Goal: Task Accomplishment & Management: Use online tool/utility

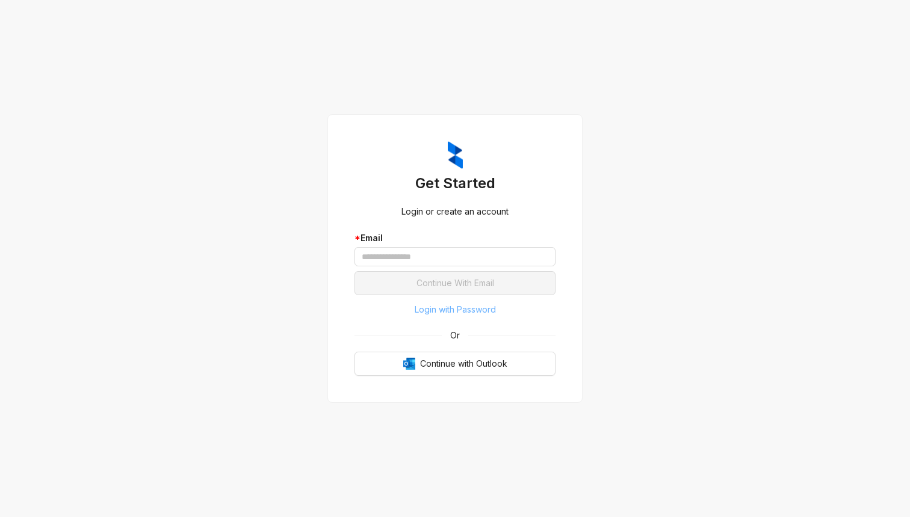
click at [454, 312] on span "Login with Password" at bounding box center [455, 309] width 81 height 13
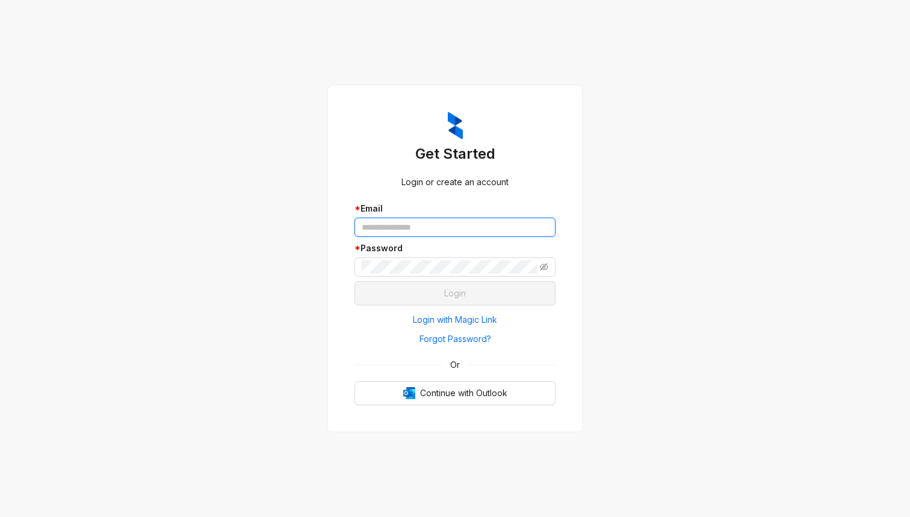
click at [387, 226] on input "text" at bounding box center [454, 227] width 201 height 19
paste input "**********"
type input "**********"
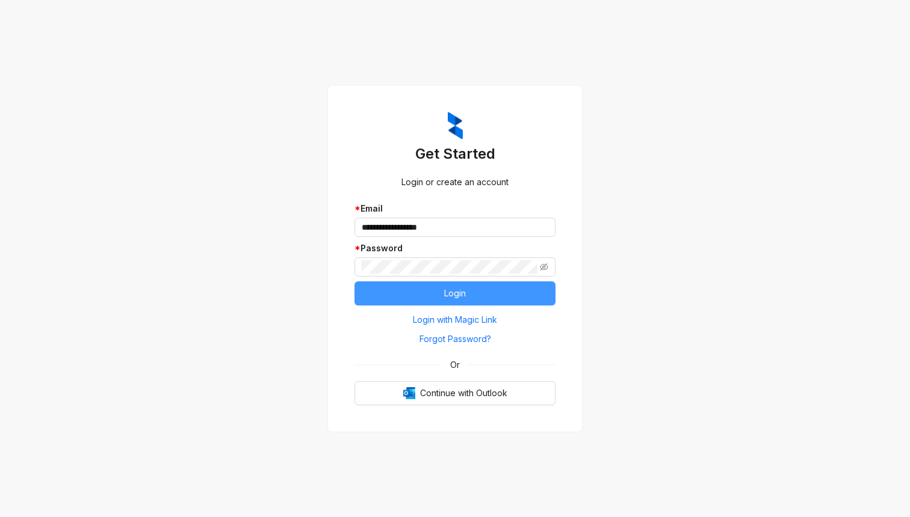
click at [427, 297] on button "Login" at bounding box center [454, 294] width 201 height 24
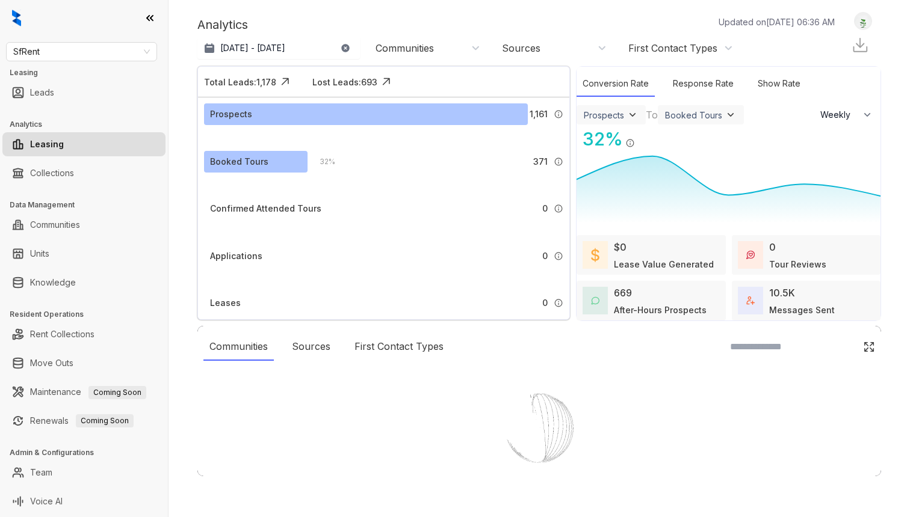
select select "******"
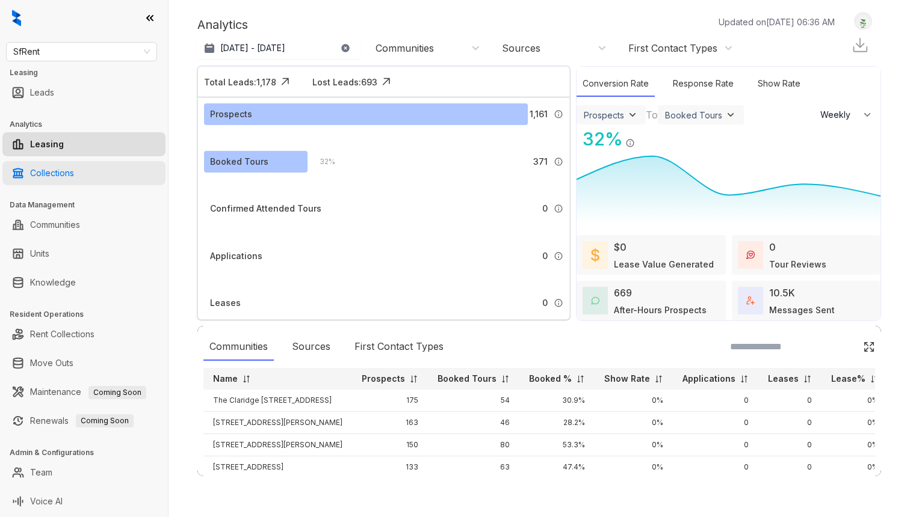
click at [74, 171] on link "Collections" at bounding box center [52, 173] width 44 height 24
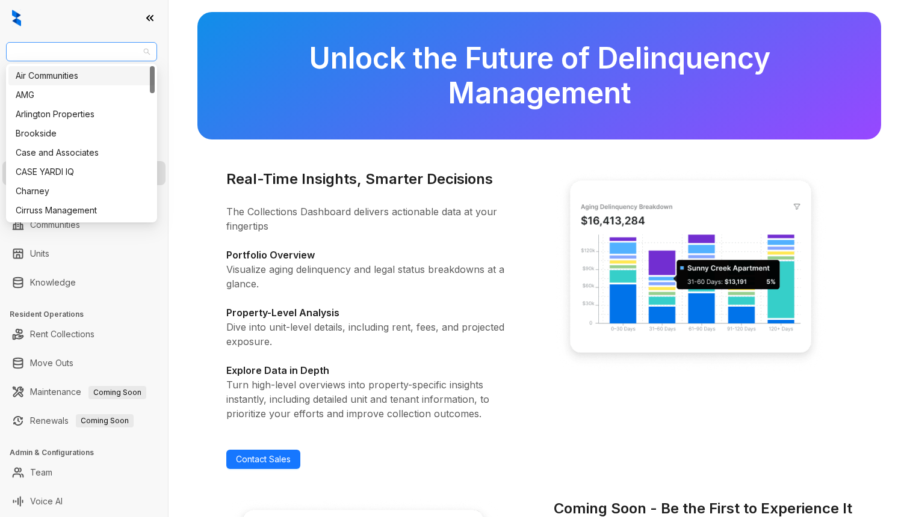
click at [102, 54] on span "SfRent" at bounding box center [81, 52] width 137 height 18
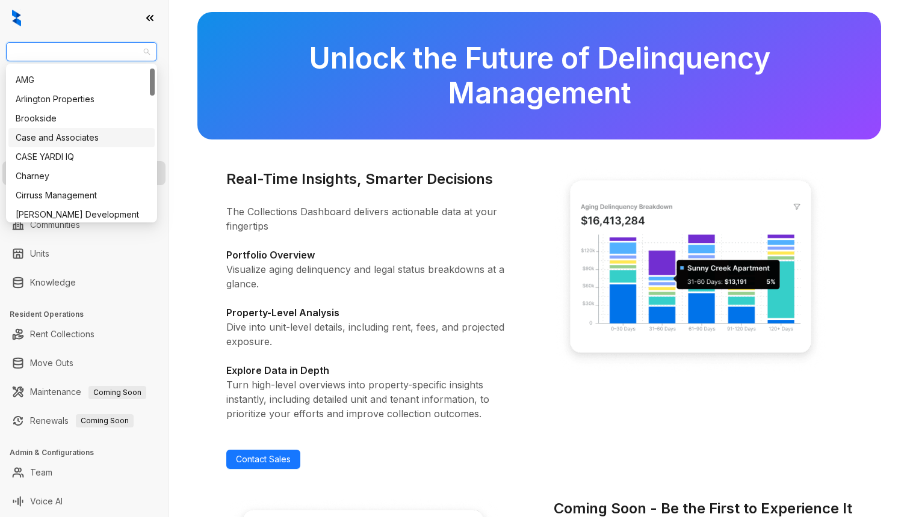
click at [69, 146] on div "Case and Associates" at bounding box center [81, 137] width 146 height 19
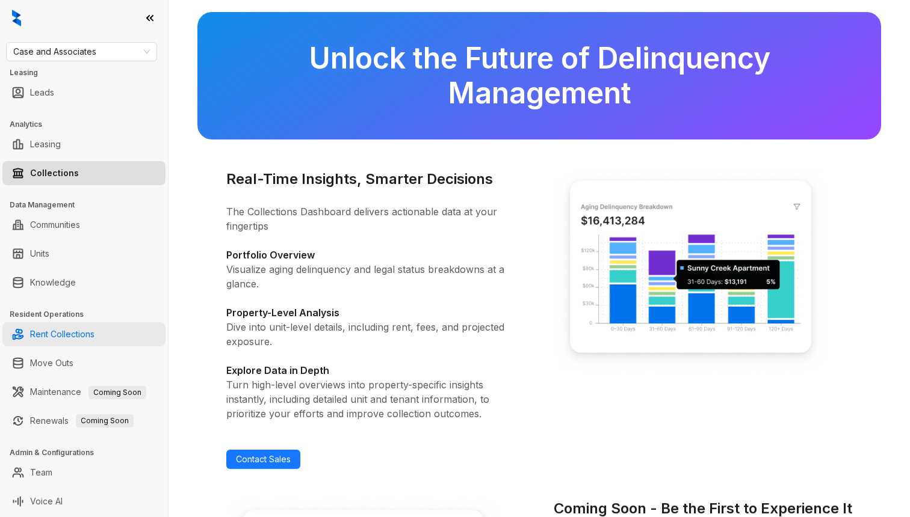
click at [71, 333] on link "Rent Collections" at bounding box center [62, 334] width 64 height 24
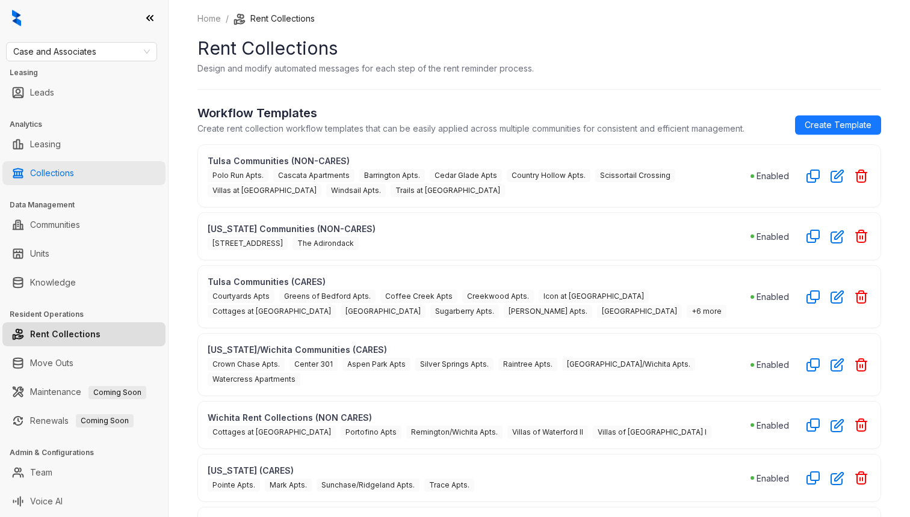
click at [61, 179] on link "Collections" at bounding box center [52, 173] width 44 height 24
click at [57, 168] on link "Collections" at bounding box center [52, 173] width 44 height 24
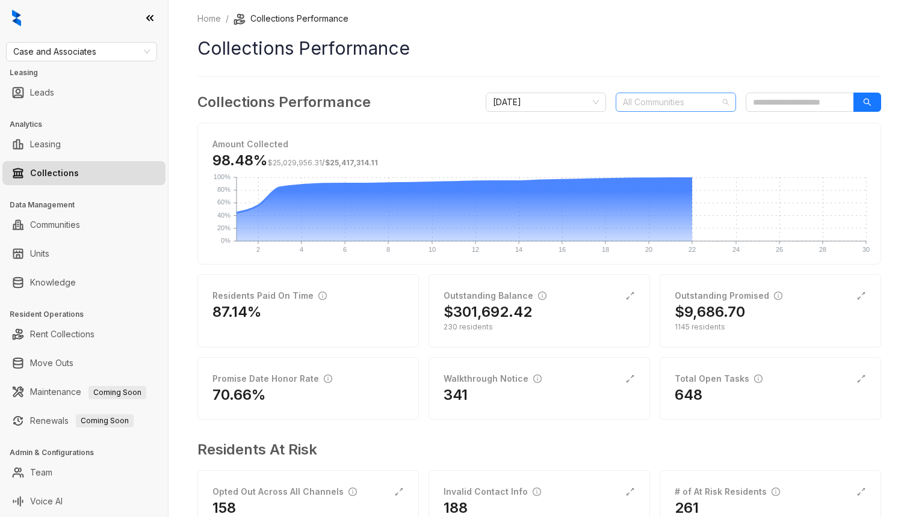
click at [694, 105] on div at bounding box center [669, 102] width 103 height 17
type input "*"
click at [110, 56] on span "Case and Associates" at bounding box center [81, 52] width 137 height 18
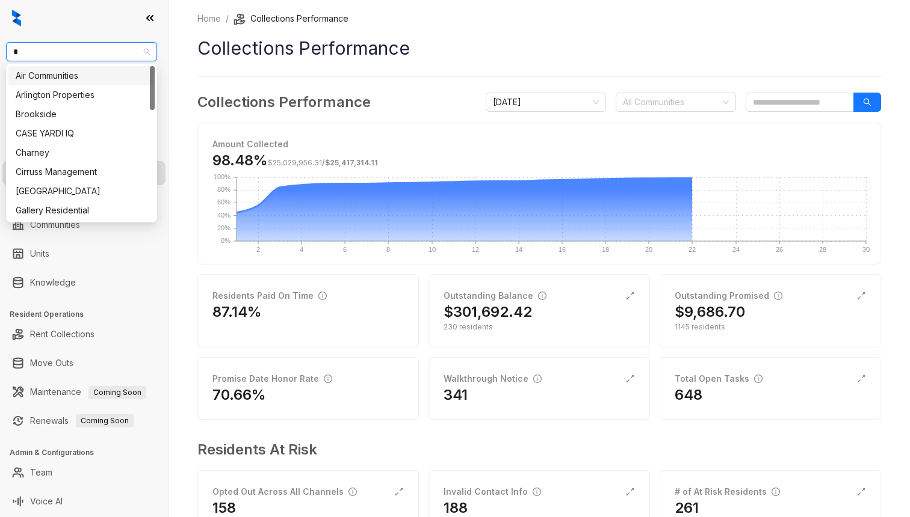
type input "**"
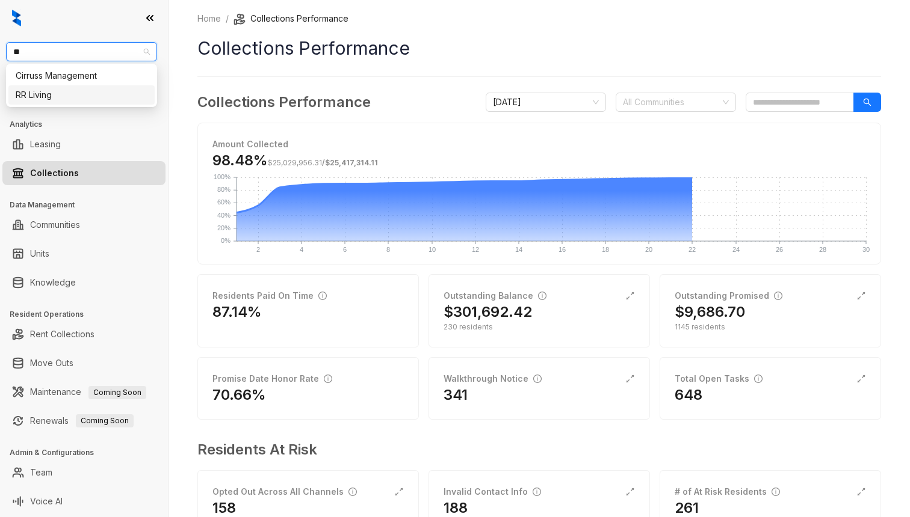
click at [64, 93] on div "RR Living" at bounding box center [82, 94] width 132 height 13
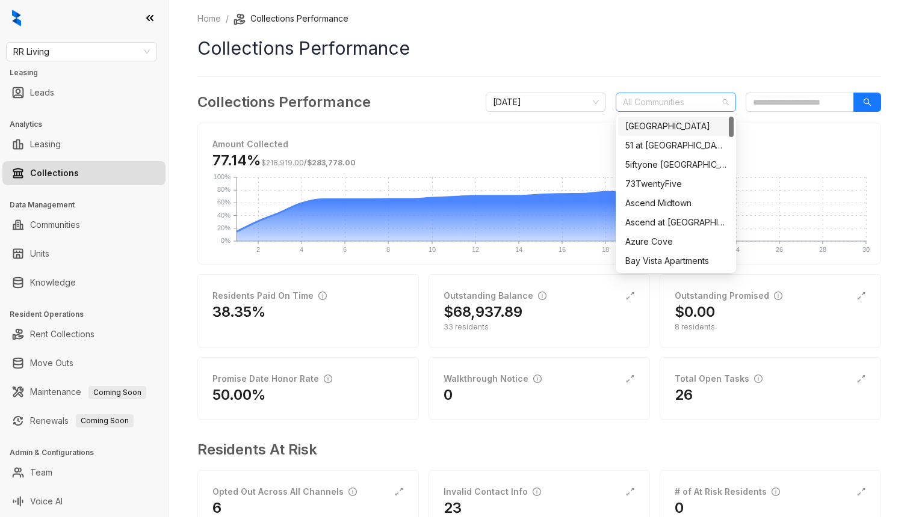
click at [637, 108] on div at bounding box center [669, 102] width 103 height 17
type input "*****"
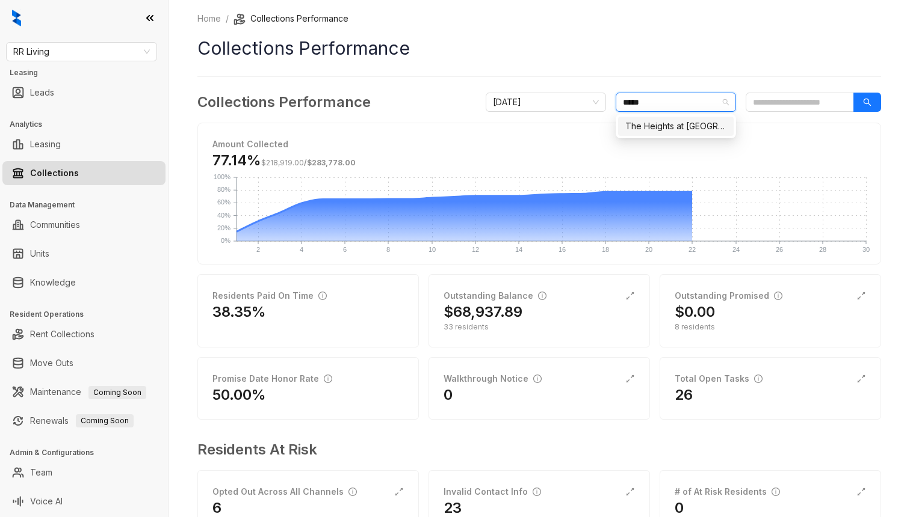
click at [662, 131] on div "The Heights at [GEOGRAPHIC_DATA]" at bounding box center [675, 126] width 101 height 13
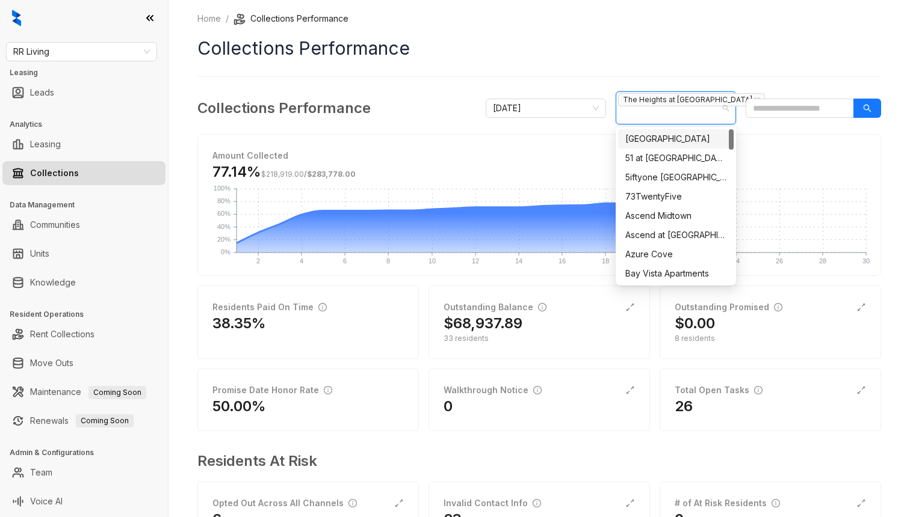
click at [646, 52] on h1 "Collections Performance" at bounding box center [539, 48] width 684 height 27
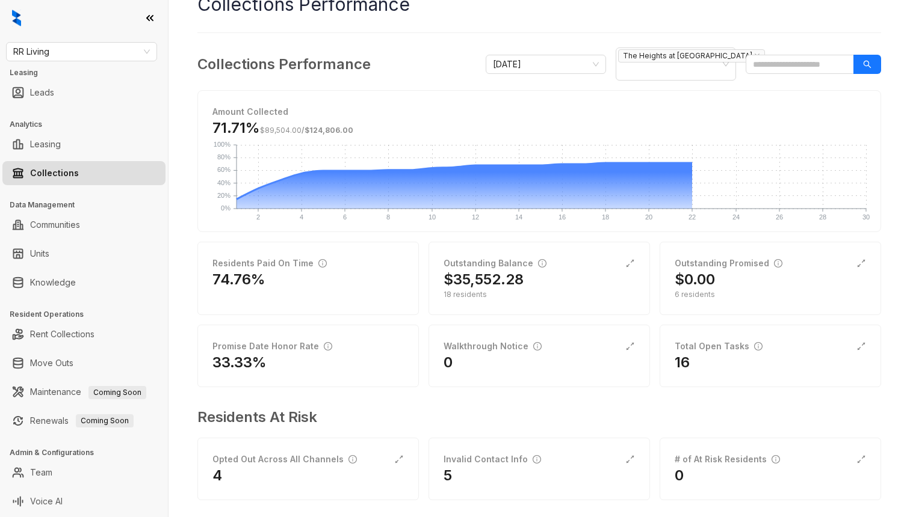
scroll to position [56, 0]
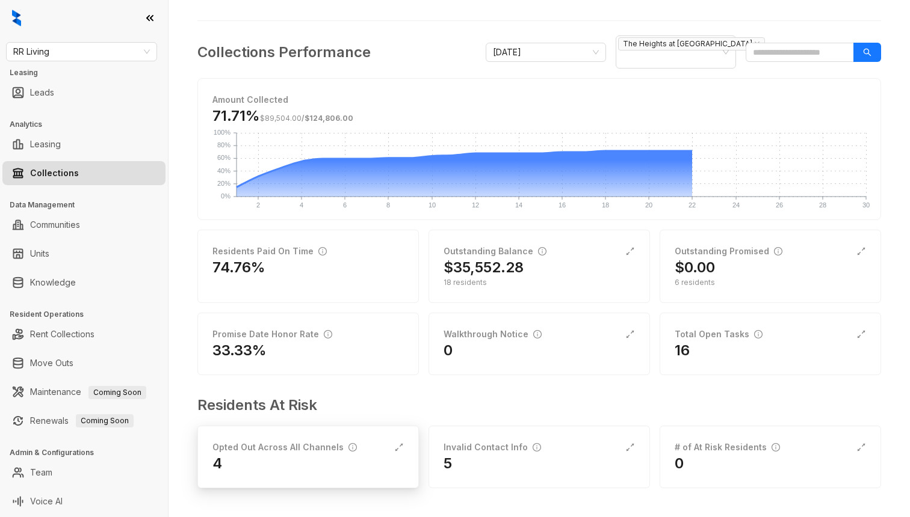
click at [329, 474] on div "Opted Out Across All Channels 4" at bounding box center [307, 457] width 221 height 63
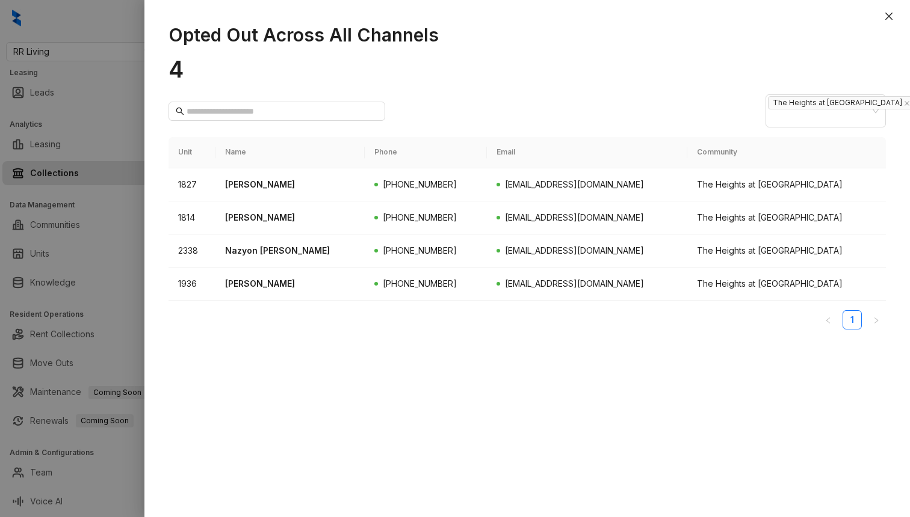
click at [97, 190] on div at bounding box center [455, 258] width 910 height 517
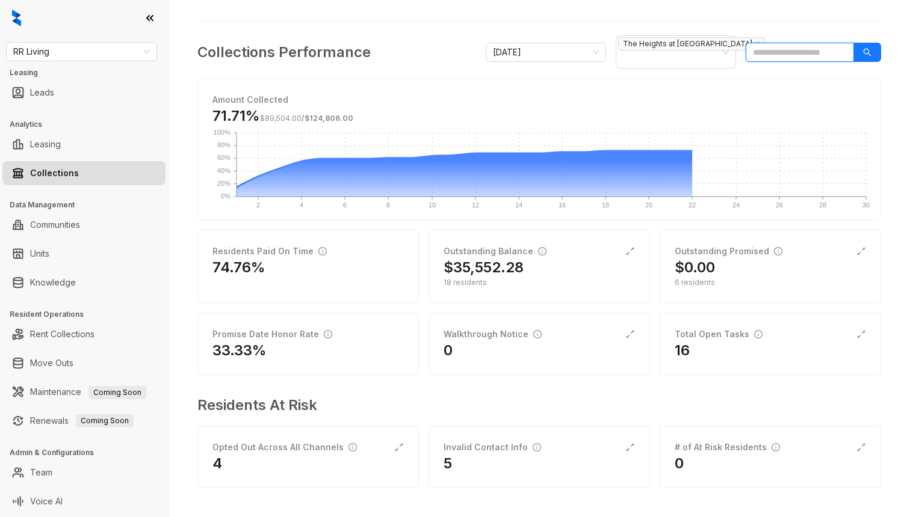
click at [768, 52] on input "search" at bounding box center [799, 52] width 108 height 19
type input "********"
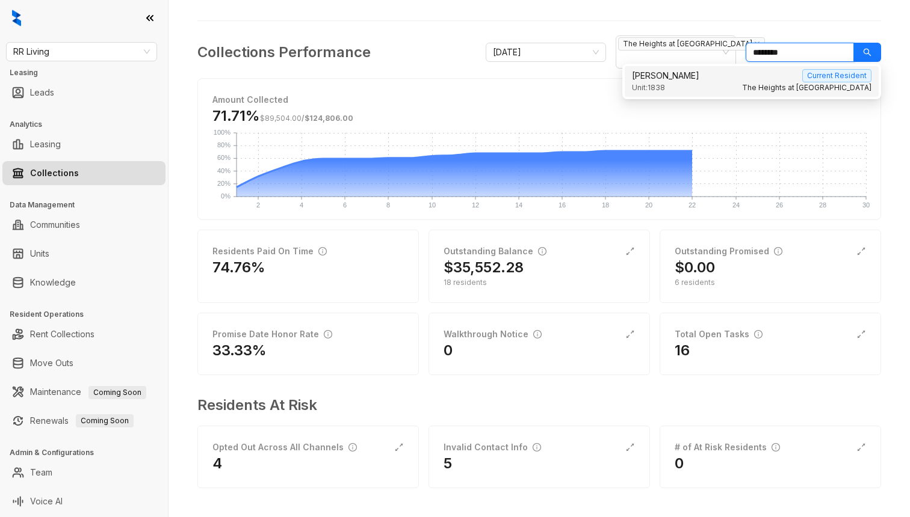
click at [721, 85] on div "Unit: 1838 [GEOGRAPHIC_DATA] at [GEOGRAPHIC_DATA]" at bounding box center [751, 87] width 239 height 11
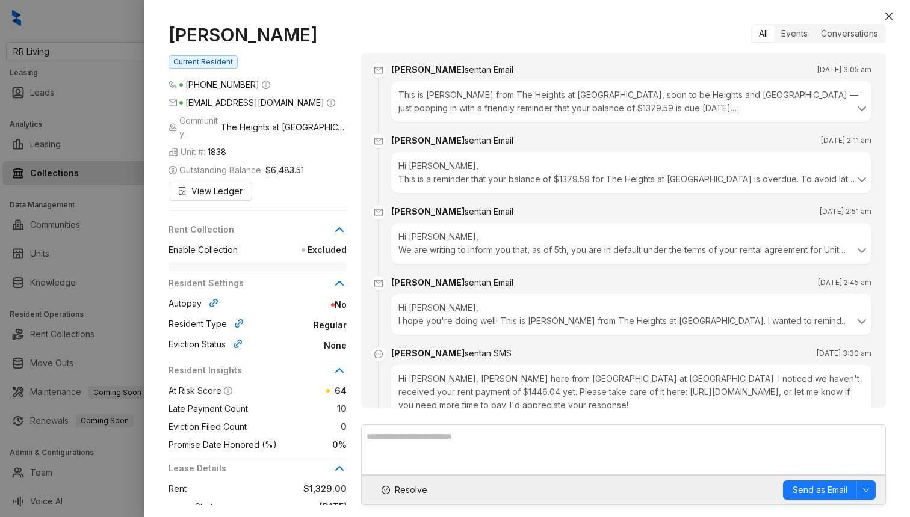
scroll to position [2255, 0]
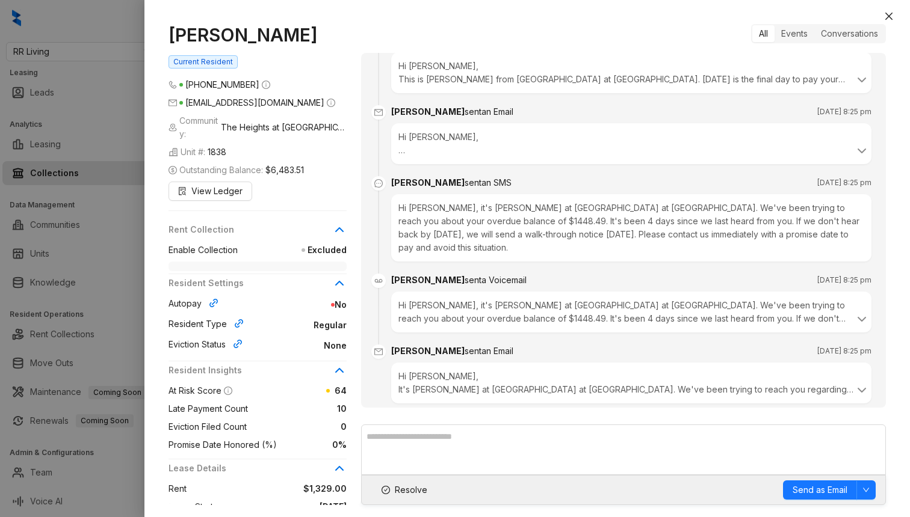
click at [324, 244] on span "Excluded" at bounding box center [292, 250] width 109 height 13
click at [339, 223] on icon at bounding box center [339, 230] width 14 height 14
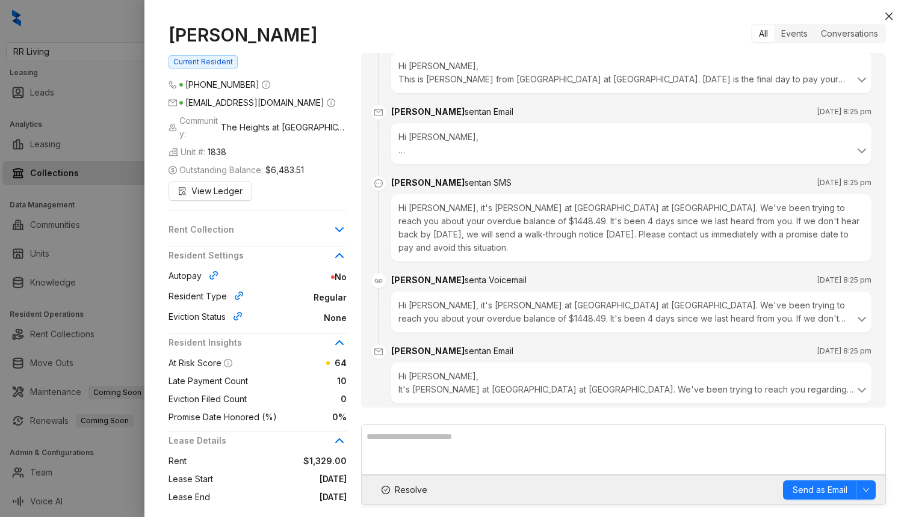
click at [339, 223] on icon at bounding box center [339, 230] width 14 height 14
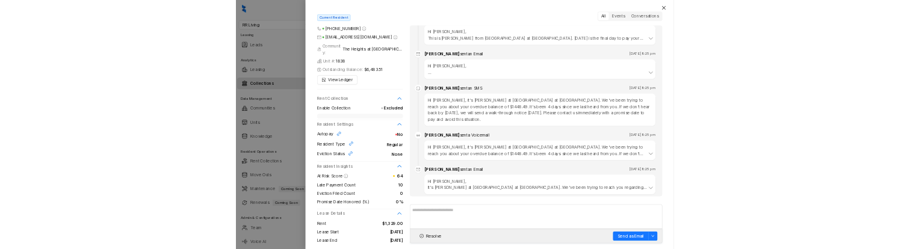
scroll to position [45, 0]
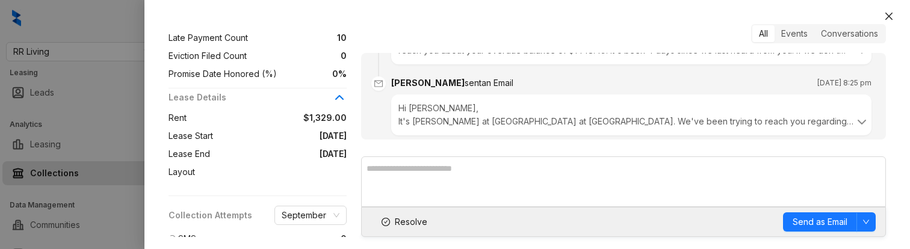
scroll to position [405, 0]
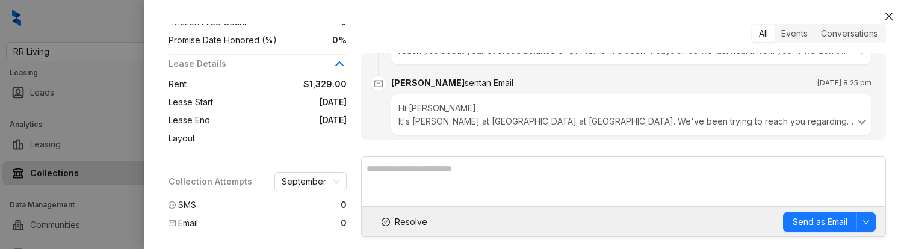
click at [127, 118] on div at bounding box center [455, 124] width 910 height 249
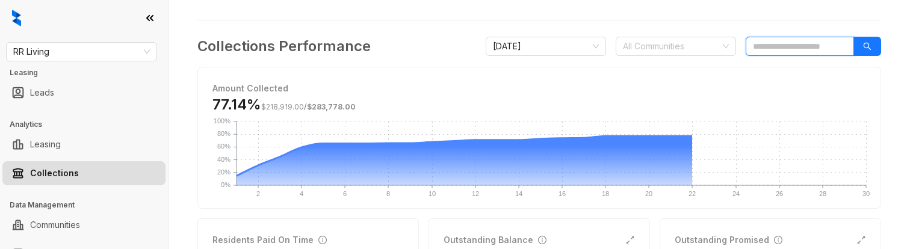
click at [765, 46] on input "search" at bounding box center [799, 46] width 108 height 19
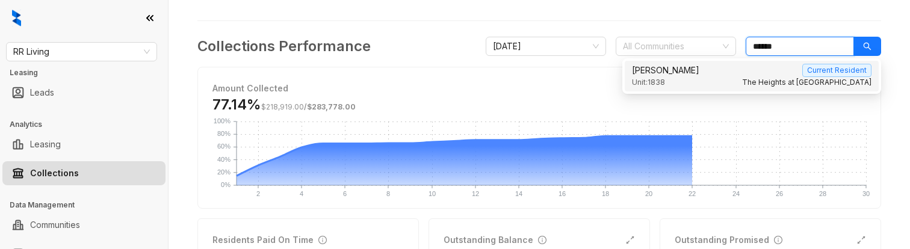
click at [740, 71] on div "Tanishia Mitchell Current Resident" at bounding box center [751, 70] width 239 height 13
type input "******"
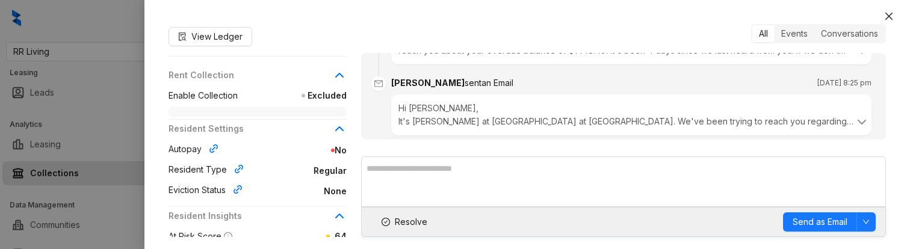
scroll to position [124, 0]
